Goal: Task Accomplishment & Management: Manage account settings

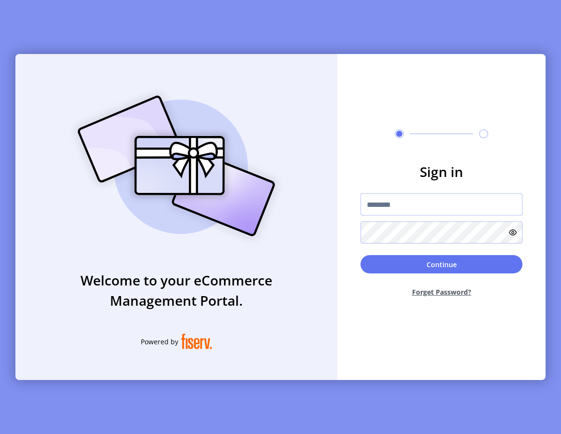
click at [385, 203] on input "text" at bounding box center [441, 204] width 162 height 22
click at [415, 206] on input "text" at bounding box center [441, 204] width 162 height 22
type input "**********"
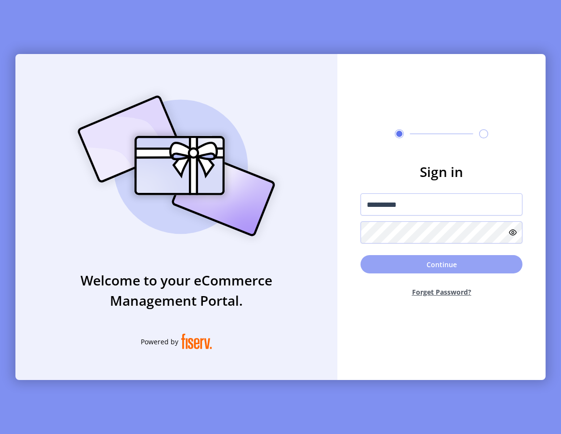
click at [390, 263] on button "Continue" at bounding box center [441, 264] width 162 height 18
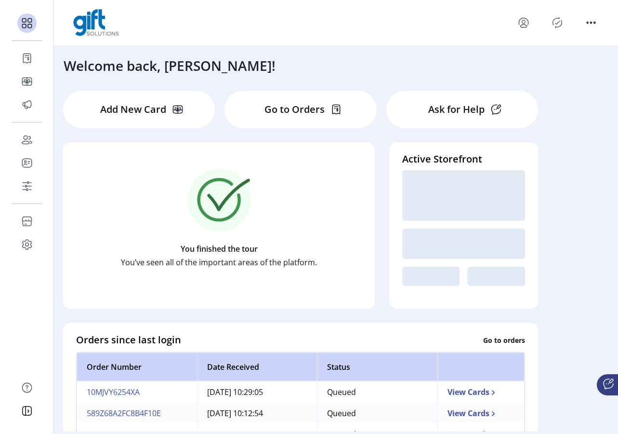
click at [559, 25] on icon "Publisher Panel" at bounding box center [557, 22] width 15 height 15
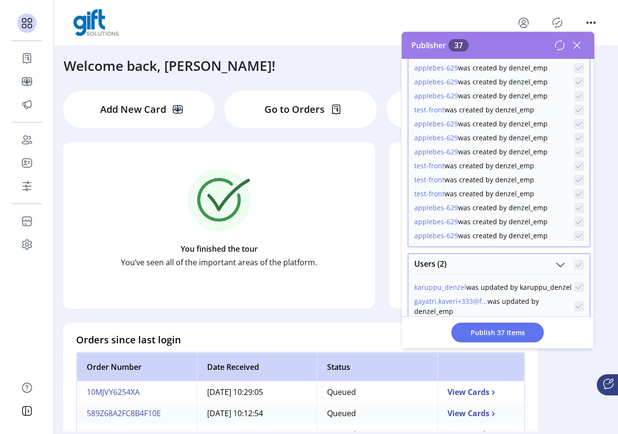
scroll to position [490, 0]
click at [560, 171] on p-checkbox at bounding box center [579, 166] width 10 height 10
click at [560, 185] on p-checkbox at bounding box center [579, 180] width 10 height 10
click at [470, 13] on div at bounding box center [336, 22] width 526 height 27
click at [560, 47] on icon at bounding box center [576, 45] width 15 height 15
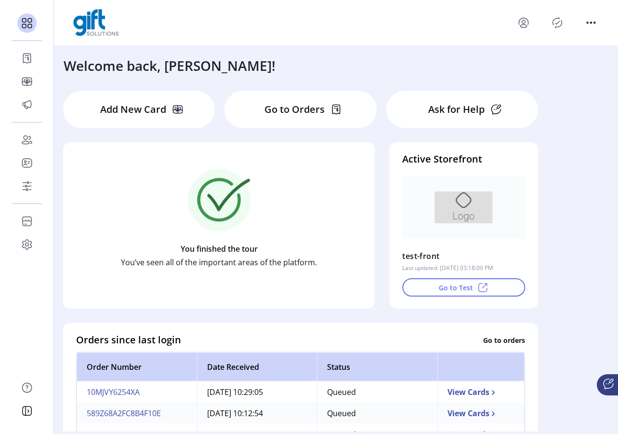
click at [560, 24] on icon "Publisher Panel" at bounding box center [557, 22] width 9 height 11
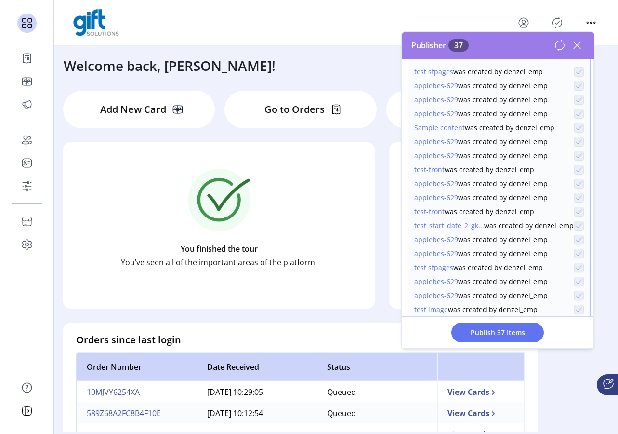
scroll to position [237, 0]
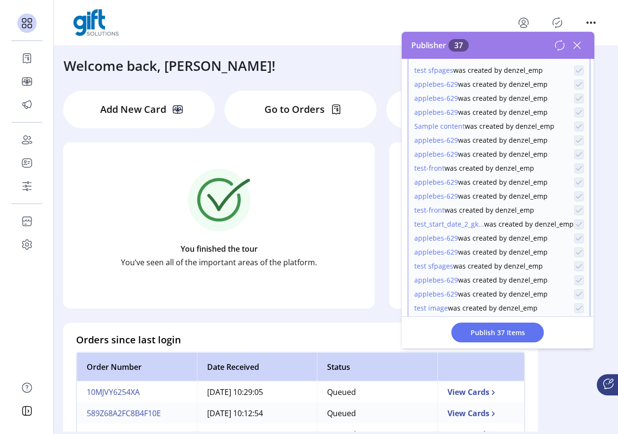
click at [560, 169] on p-checkbox at bounding box center [579, 168] width 10 height 10
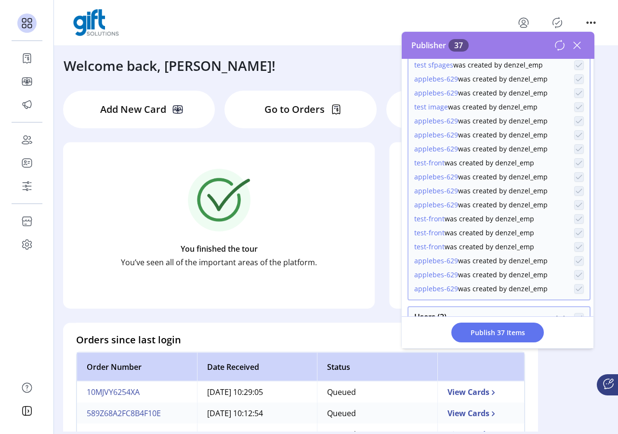
scroll to position [438, 0]
click at [237, 85] on ktd-grid-item "Add New Card Go to Orders Ask for Help" at bounding box center [301, 109] width 490 height 52
click at [560, 48] on icon at bounding box center [576, 45] width 15 height 15
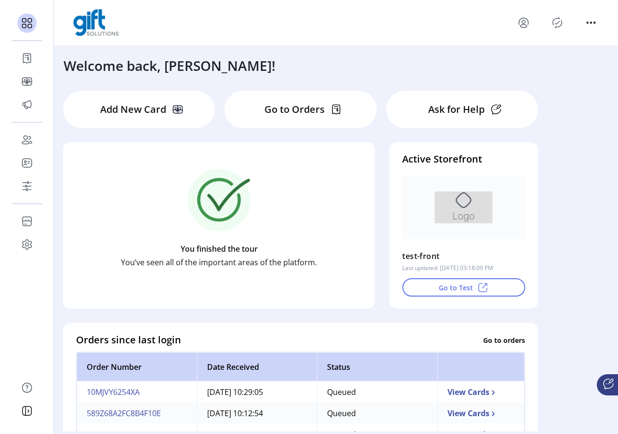
click at [560, 27] on icon "Publisher Panel" at bounding box center [557, 22] width 15 height 15
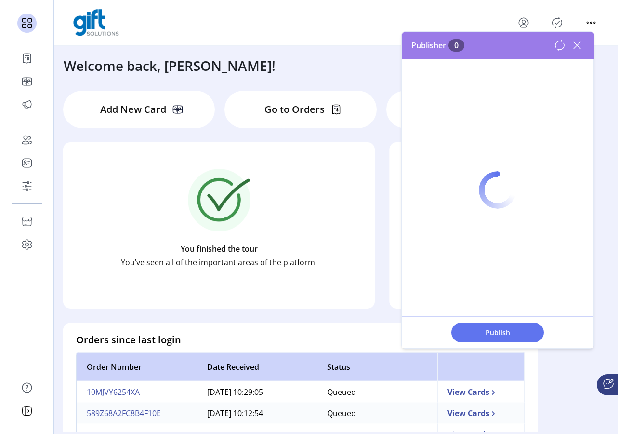
click at [560, 46] on div at bounding box center [498, 190] width 192 height 316
click at [560, 47] on div at bounding box center [498, 190] width 192 height 316
click at [560, 46] on div at bounding box center [498, 190] width 192 height 316
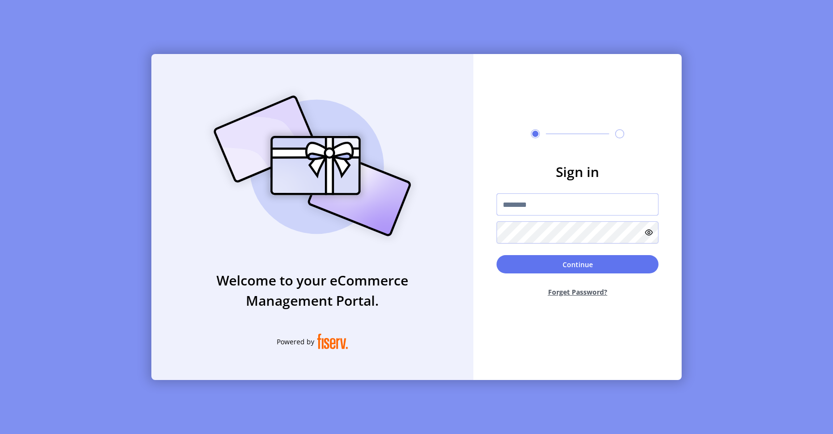
click at [519, 202] on input "text" at bounding box center [577, 204] width 162 height 22
type input "**********"
click at [542, 258] on button "Continue" at bounding box center [577, 264] width 162 height 18
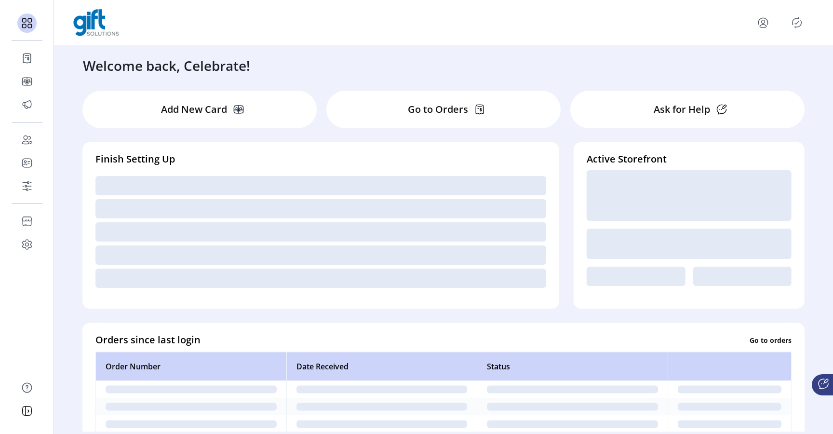
click at [796, 22] on icon "Publisher Panel" at bounding box center [796, 22] width 15 height 15
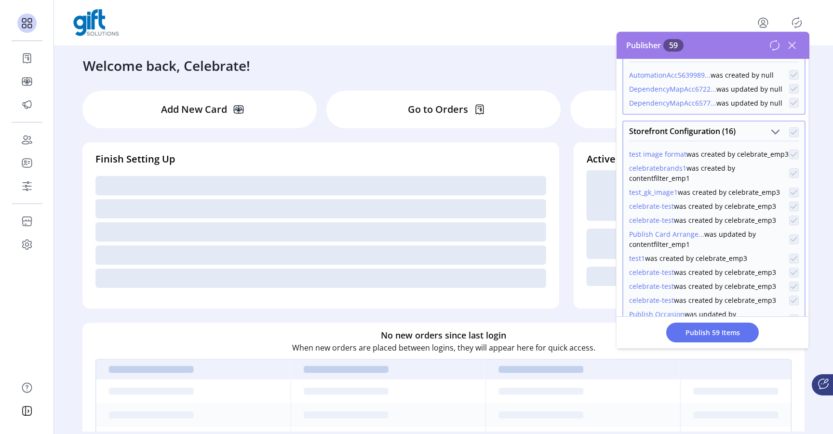
scroll to position [194, 0]
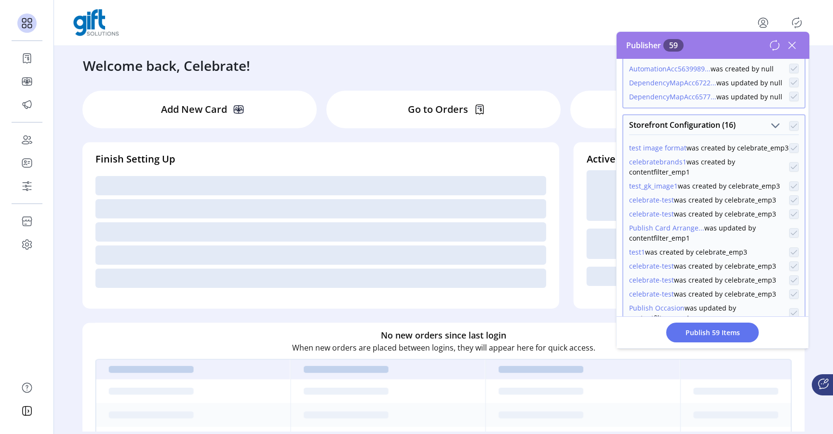
click at [789, 205] on p-checkbox at bounding box center [794, 200] width 10 height 10
click at [790, 219] on p-checkbox at bounding box center [794, 214] width 10 height 10
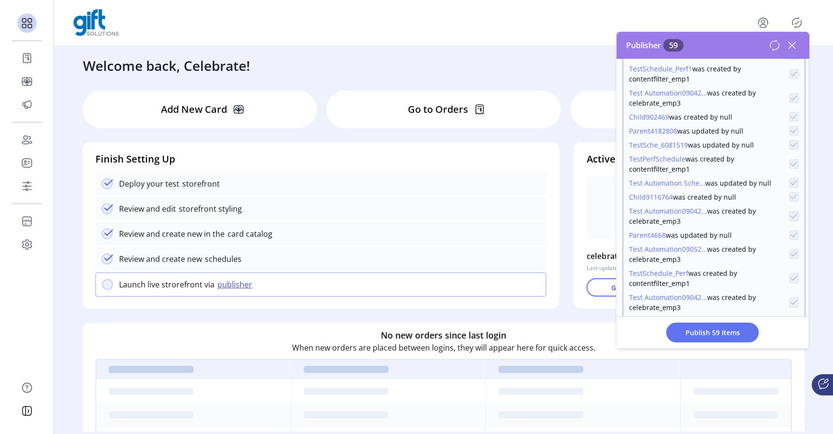
scroll to position [563, 0]
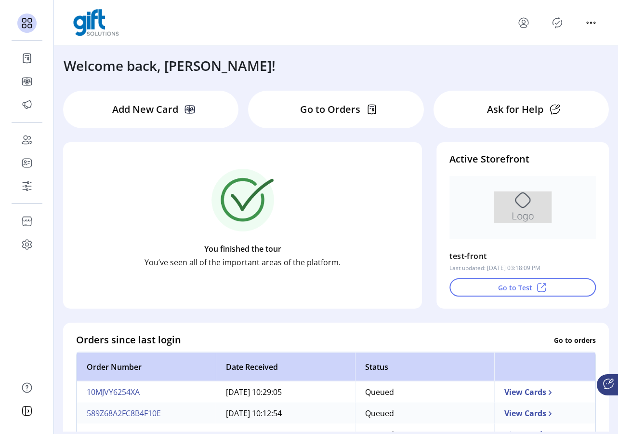
click at [557, 30] on icon "Publisher Panel" at bounding box center [557, 22] width 15 height 15
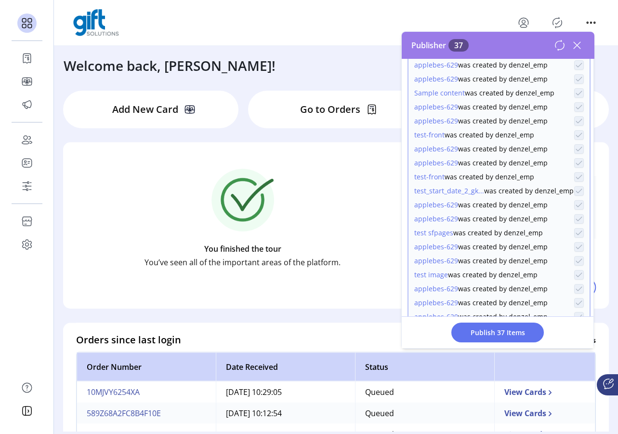
scroll to position [189, 0]
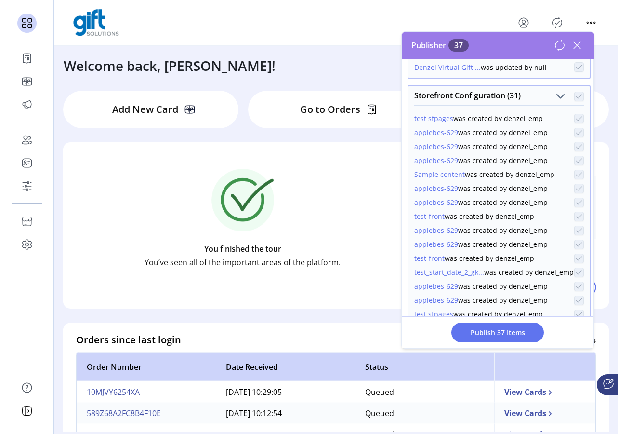
click at [577, 47] on icon at bounding box center [576, 45] width 15 height 15
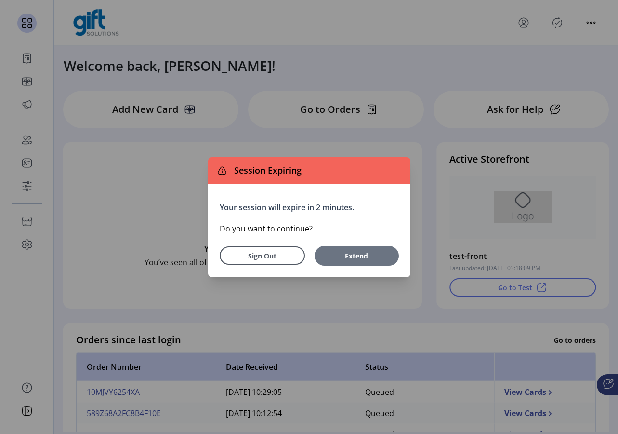
click at [332, 253] on span "Extend" at bounding box center [356, 256] width 75 height 10
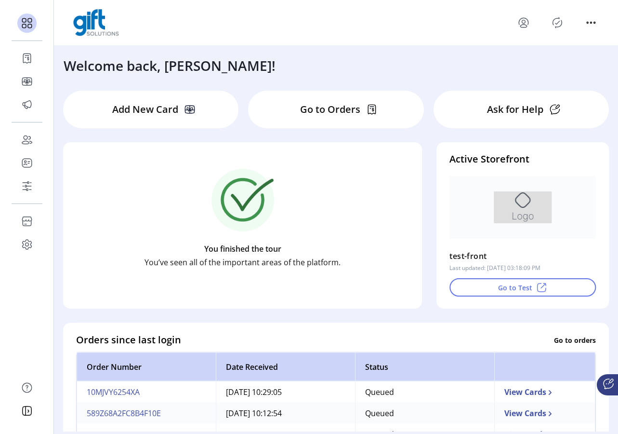
click at [559, 23] on icon "Publisher Panel" at bounding box center [557, 22] width 15 height 15
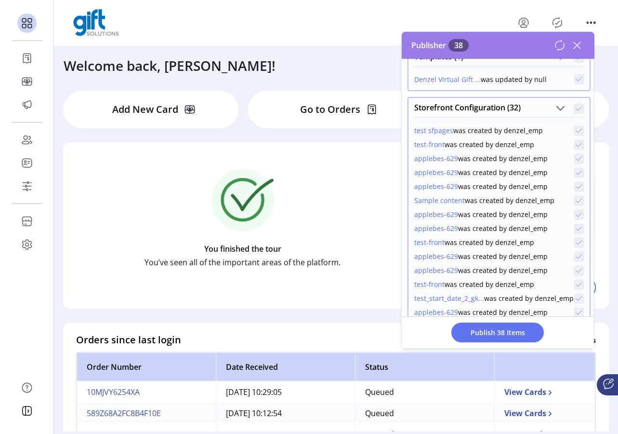
scroll to position [178, 0]
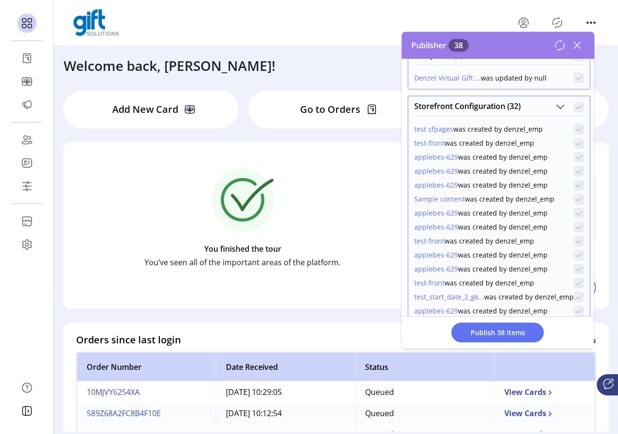
click at [575, 143] on p-checkbox at bounding box center [579, 143] width 10 height 10
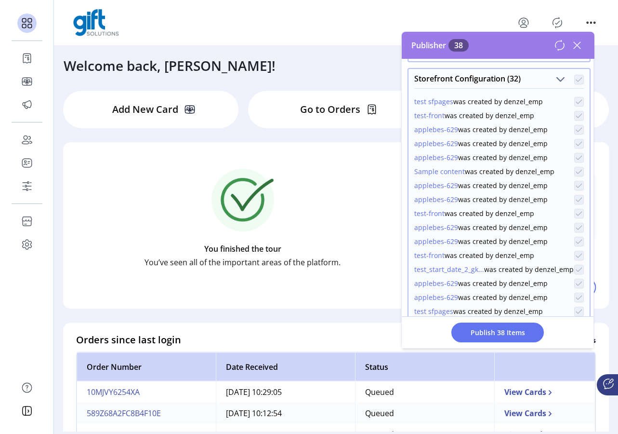
scroll to position [191, 0]
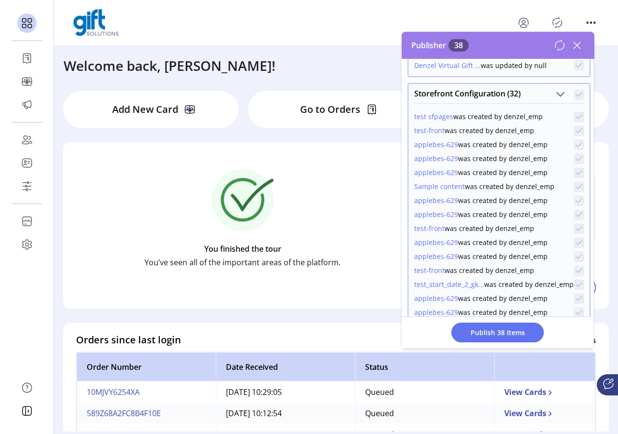
click at [577, 131] on p-checkbox at bounding box center [579, 130] width 10 height 10
click at [494, 333] on span "Publish 38 Items" at bounding box center [497, 332] width 67 height 10
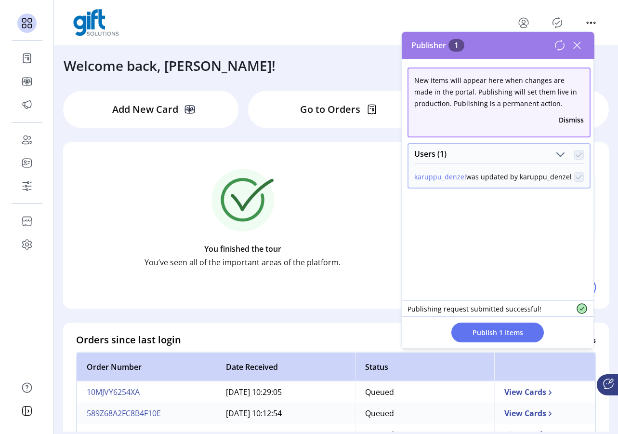
scroll to position [0, 0]
click at [577, 42] on icon at bounding box center [576, 45] width 15 height 15
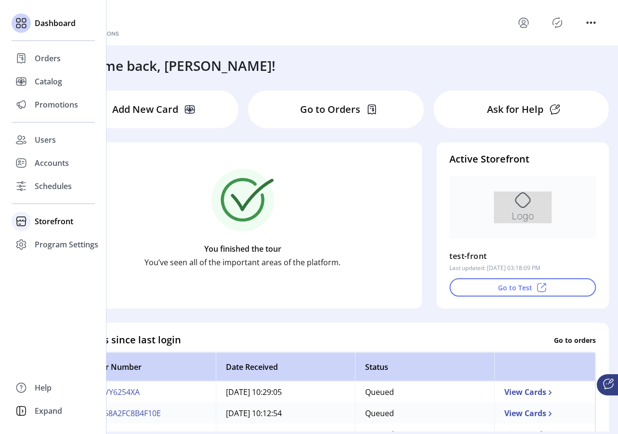
click at [55, 219] on span "Storefront" at bounding box center [54, 221] width 39 height 12
click at [55, 238] on span "Configuration" at bounding box center [60, 241] width 51 height 12
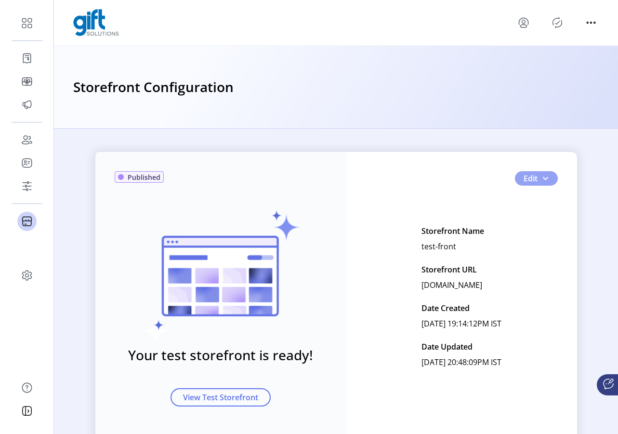
click at [544, 179] on span "button" at bounding box center [546, 178] width 8 height 8
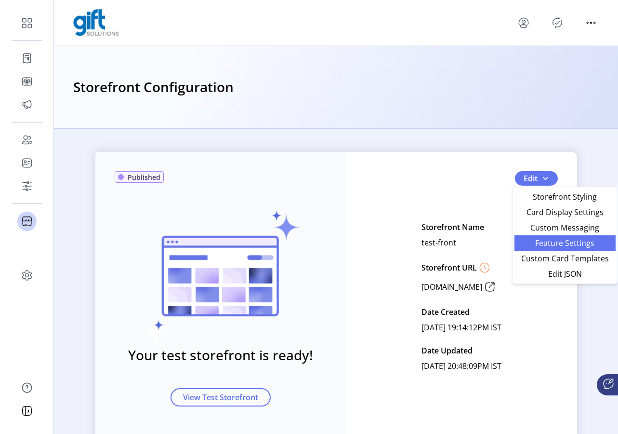
click at [554, 242] on span "Feature Settings" at bounding box center [565, 243] width 90 height 8
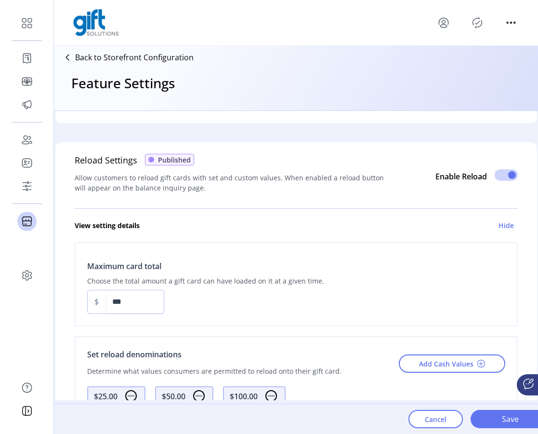
scroll to position [455, 0]
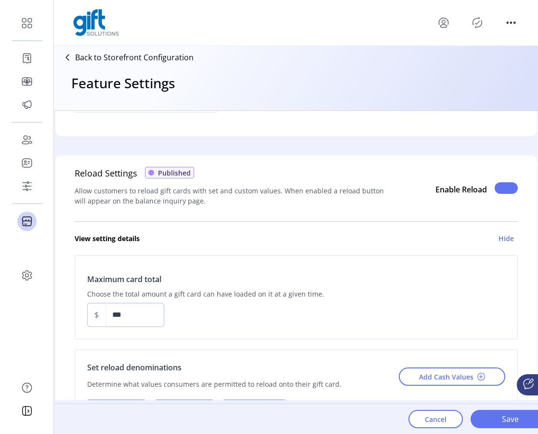
click at [506, 182] on span at bounding box center [506, 188] width 23 height 12
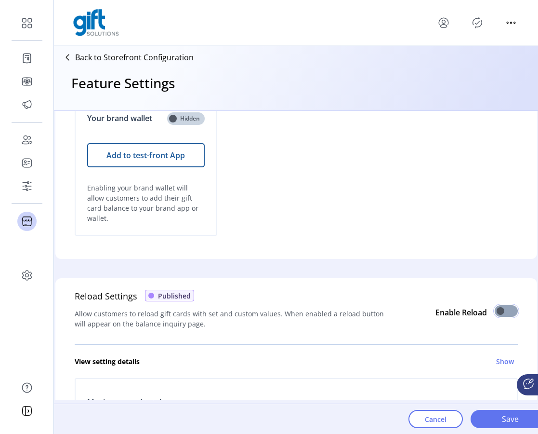
scroll to position [331, 0]
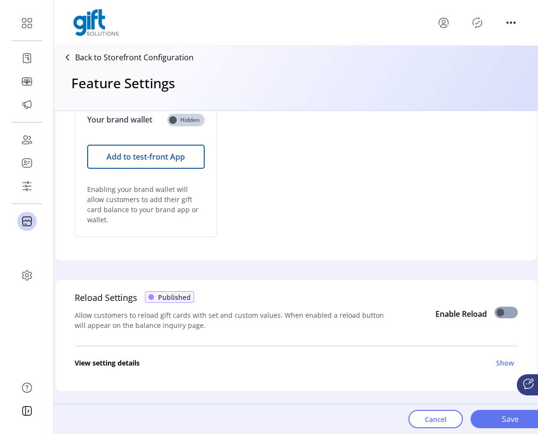
click at [504, 306] on span at bounding box center [506, 312] width 23 height 12
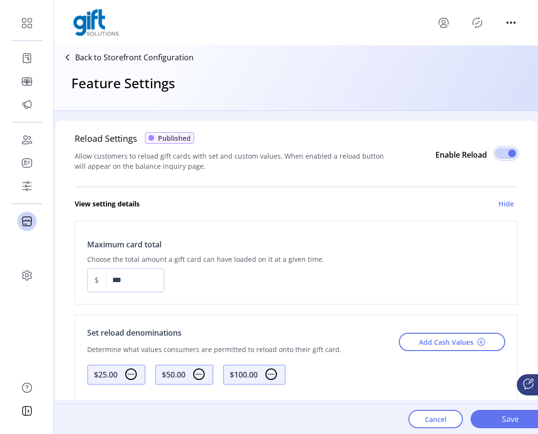
scroll to position [456, 0]
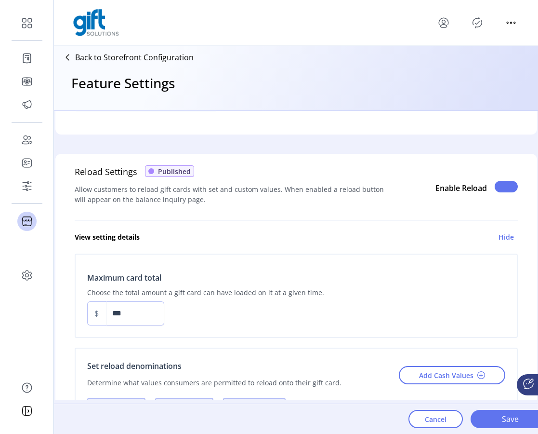
click at [506, 181] on span at bounding box center [506, 187] width 23 height 12
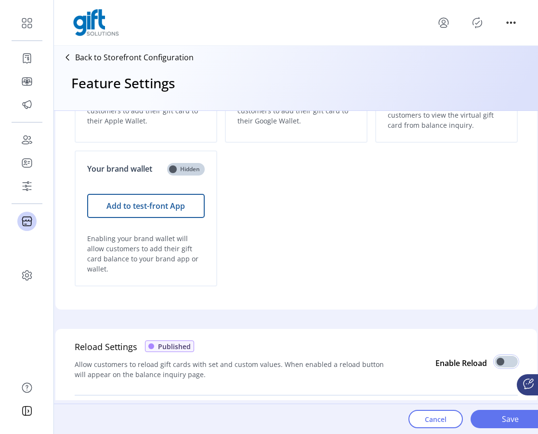
scroll to position [331, 0]
